Goal: Transaction & Acquisition: Purchase product/service

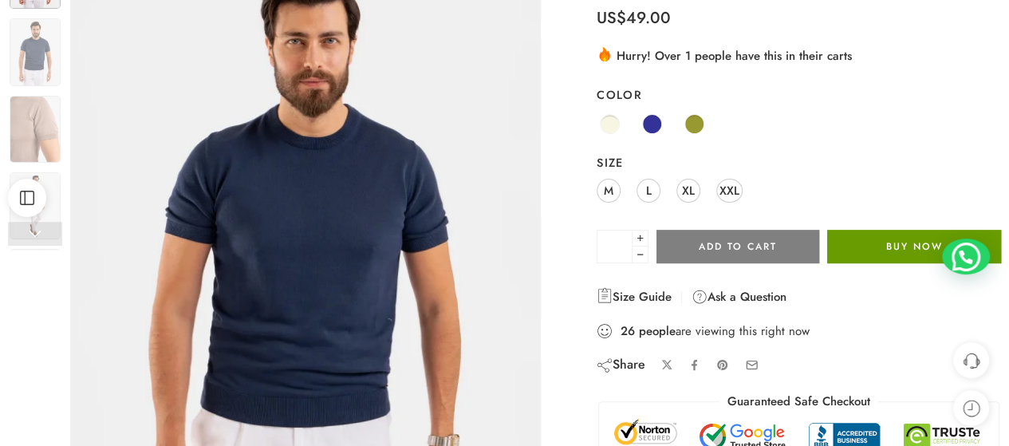
click at [879, 241] on button "Buy Now" at bounding box center [914, 246] width 174 height 33
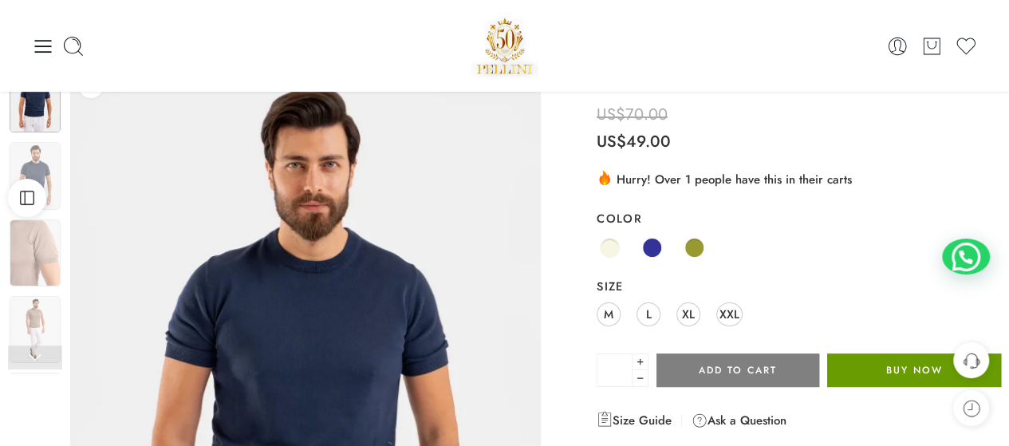
scroll to position [45, 0]
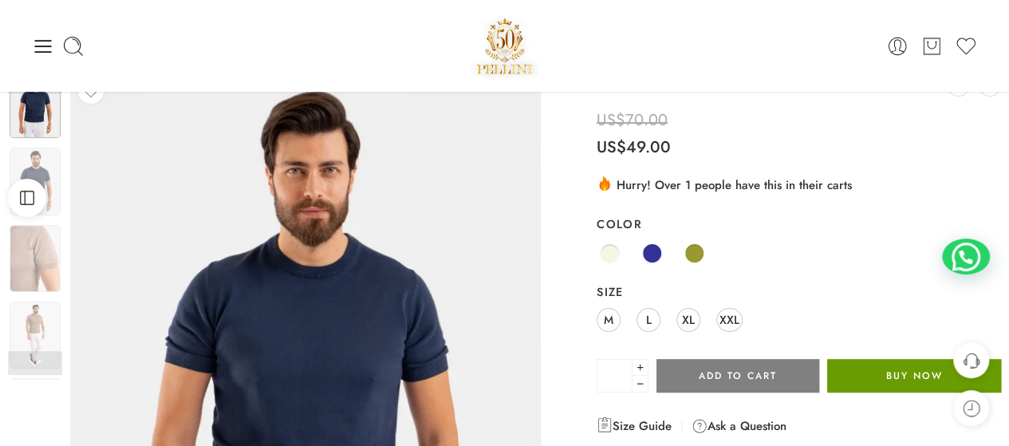
click at [869, 375] on button "Buy Now" at bounding box center [914, 375] width 174 height 33
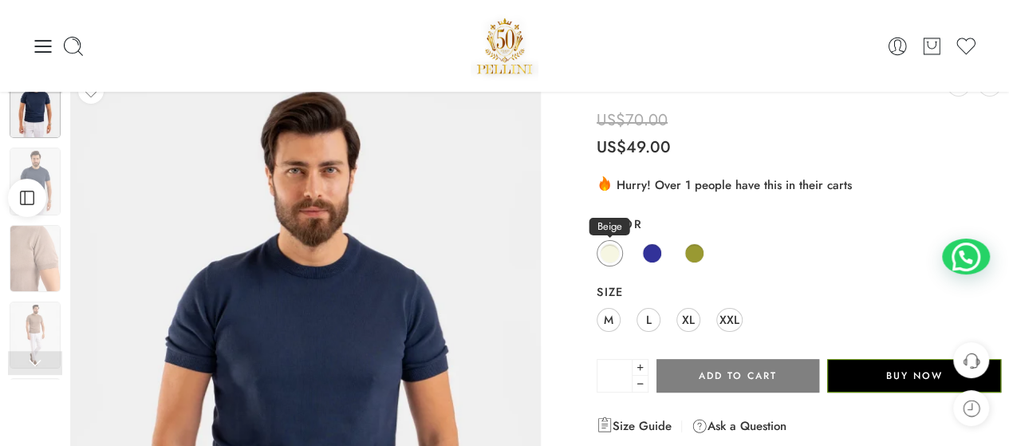
click at [612, 254] on span at bounding box center [610, 253] width 20 height 20
click at [647, 319] on span "L" at bounding box center [648, 320] width 6 height 22
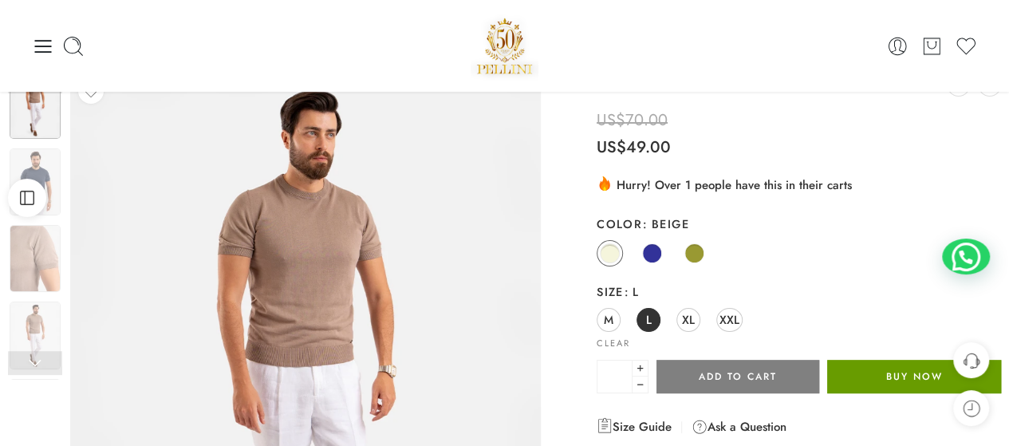
click at [899, 381] on button "Buy Now" at bounding box center [914, 376] width 174 height 33
